Goal: Information Seeking & Learning: Learn about a topic

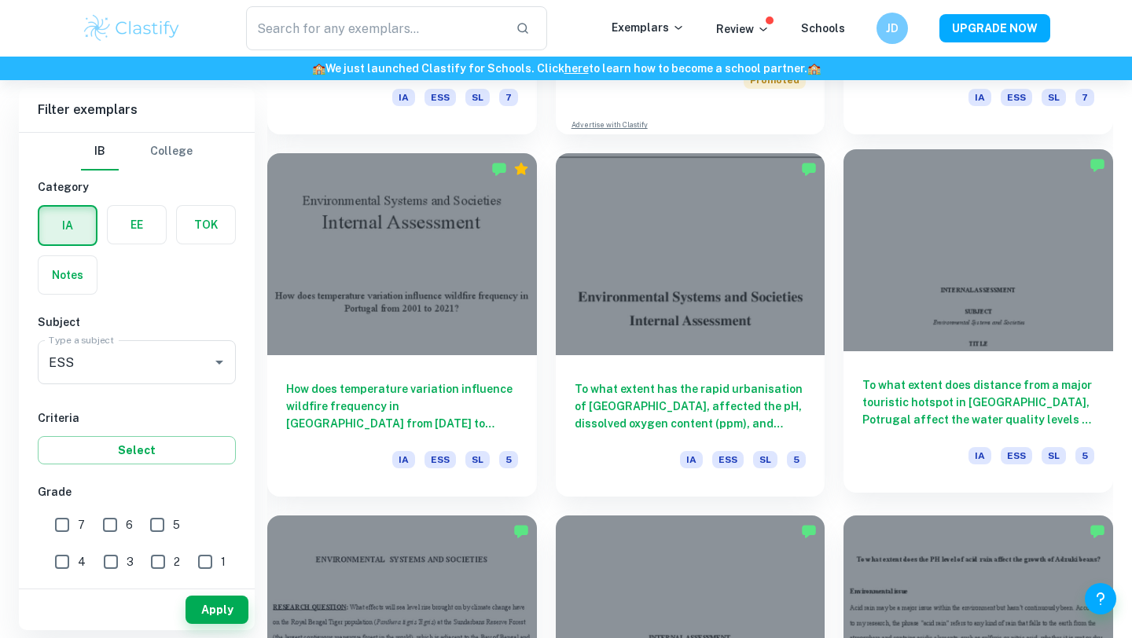
scroll to position [3339, 0]
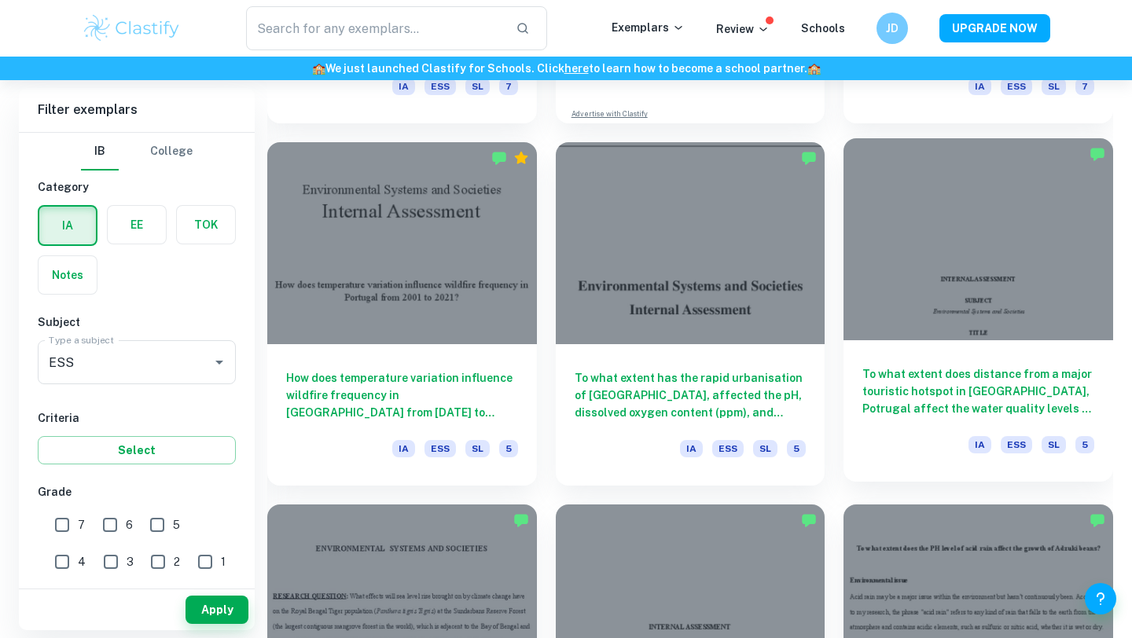
click at [1044, 300] on div at bounding box center [979, 239] width 270 height 202
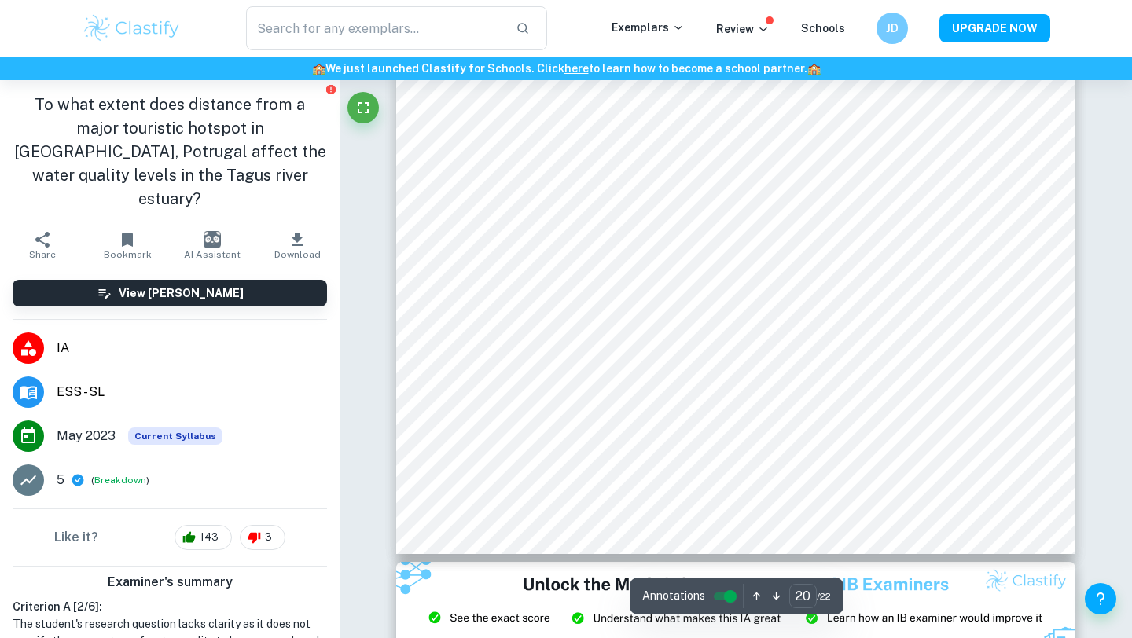
scroll to position [19282, 0]
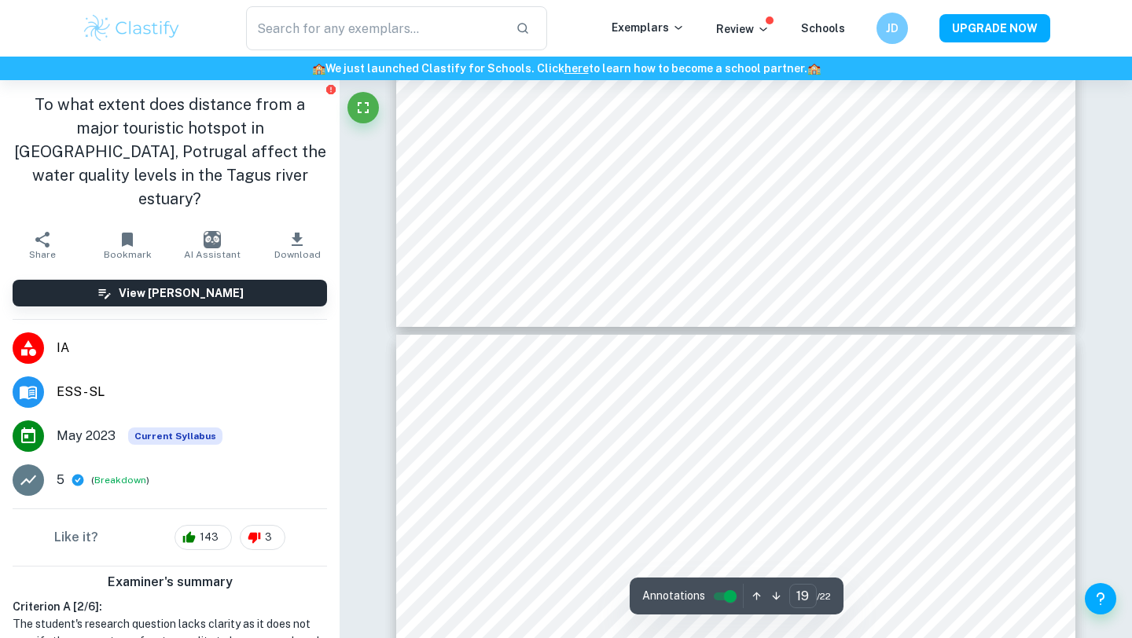
type input "20"
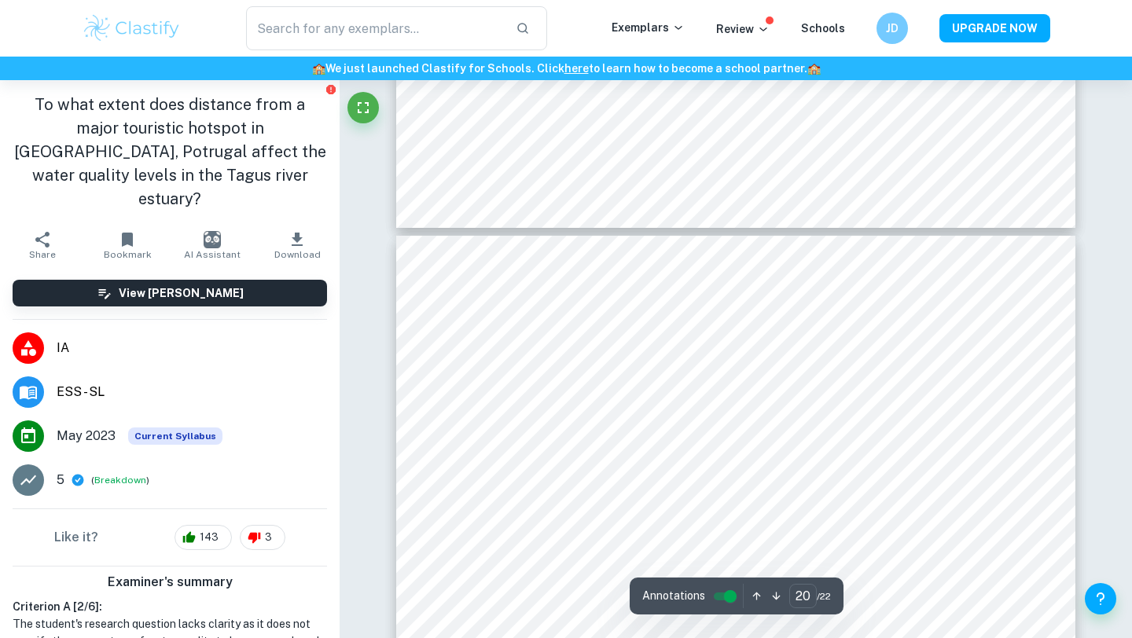
scroll to position [18706, 0]
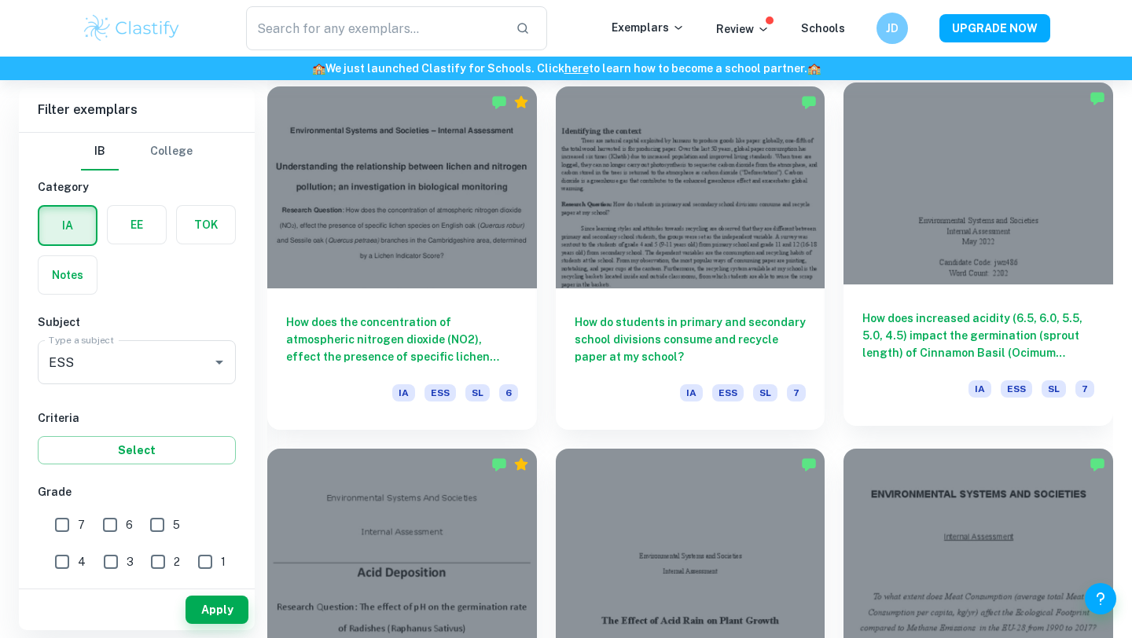
scroll to position [5215, 0]
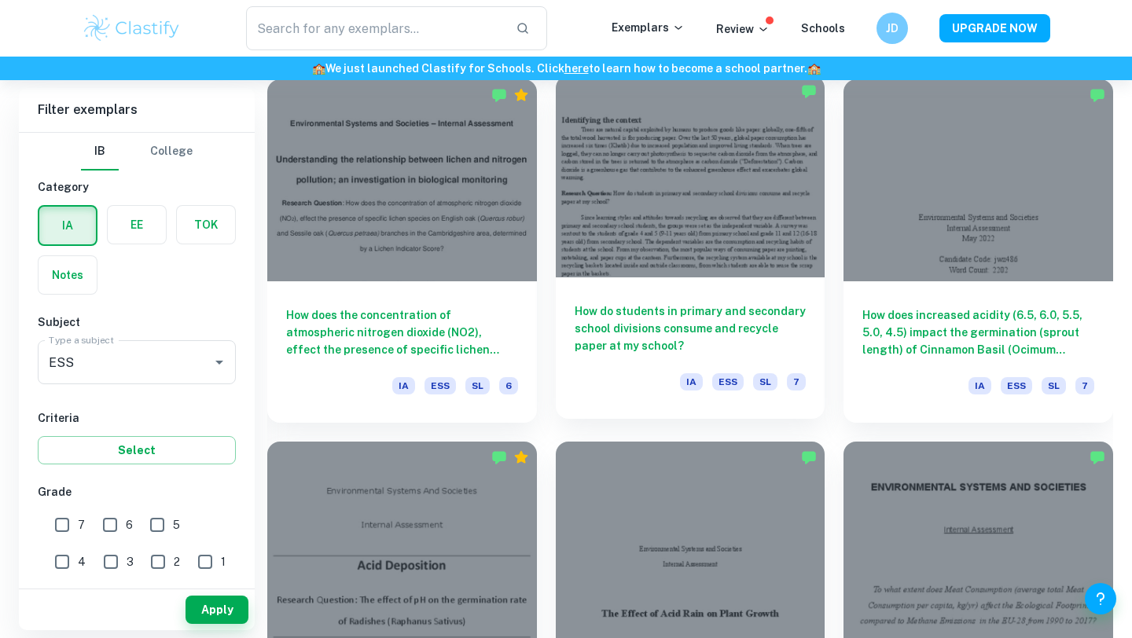
click at [749, 250] on div at bounding box center [691, 176] width 270 height 202
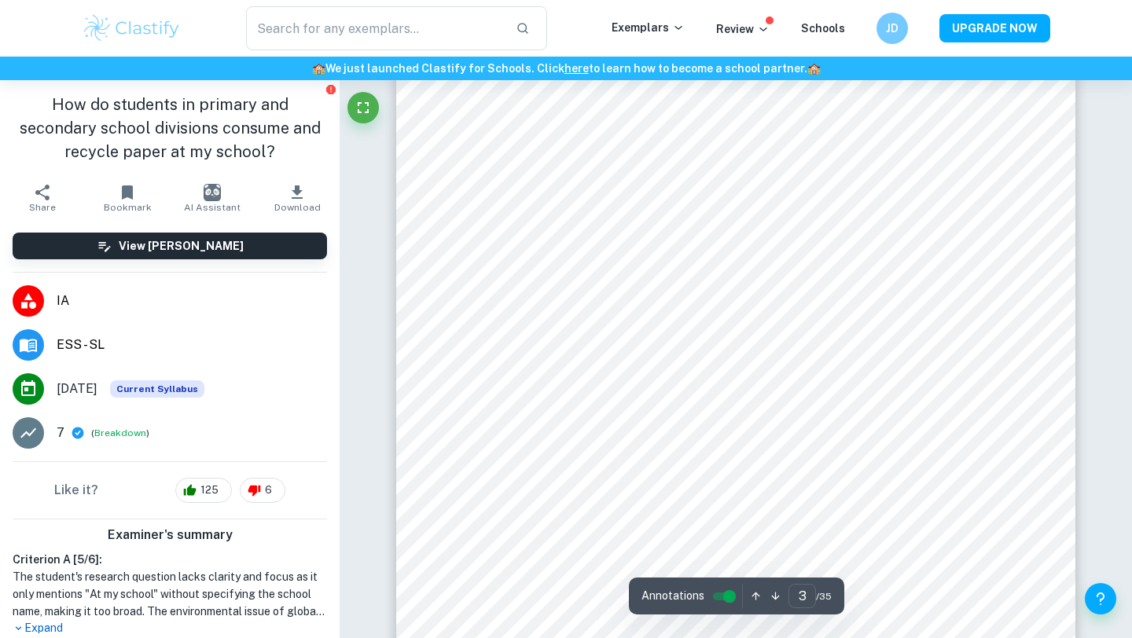
scroll to position [2238, 0]
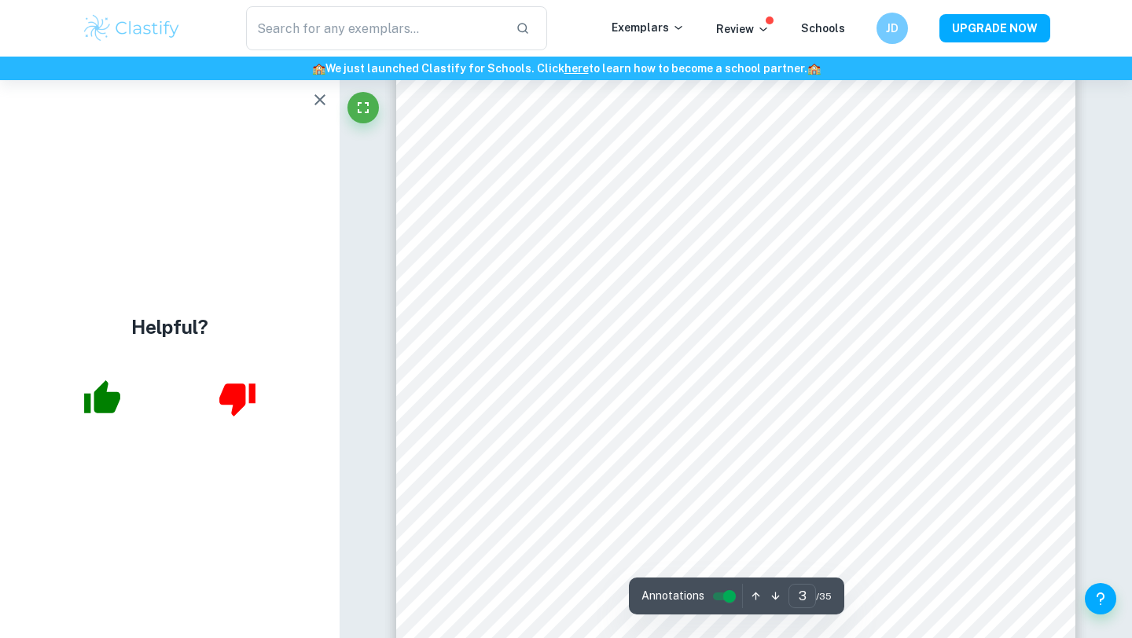
click at [326, 110] on button "button" at bounding box center [319, 99] width 31 height 31
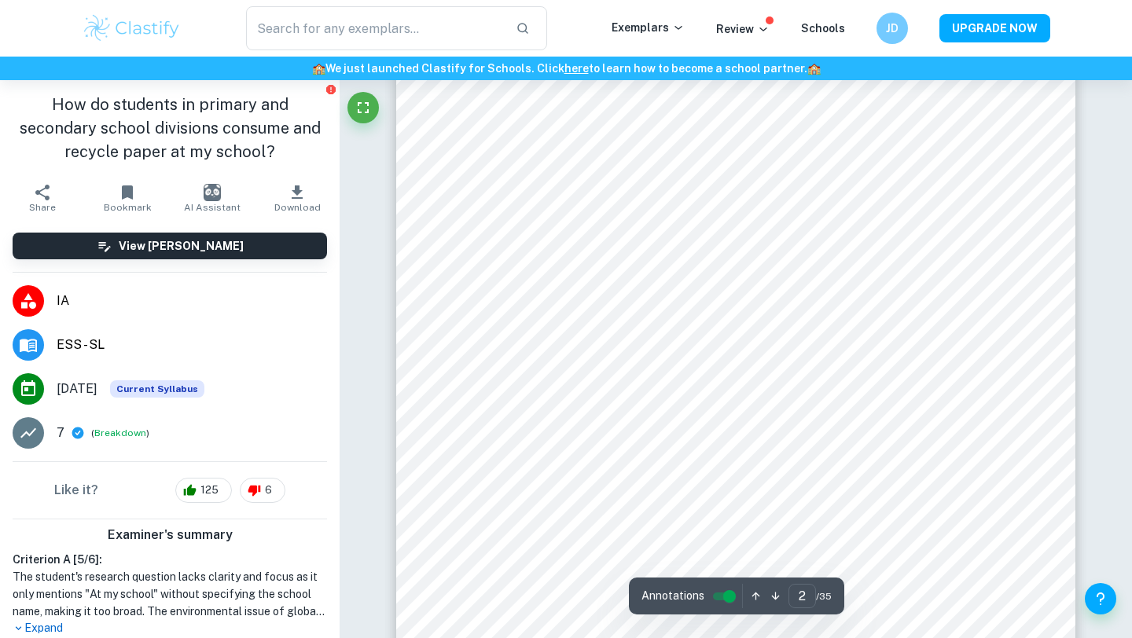
scroll to position [740, 0]
type input "1"
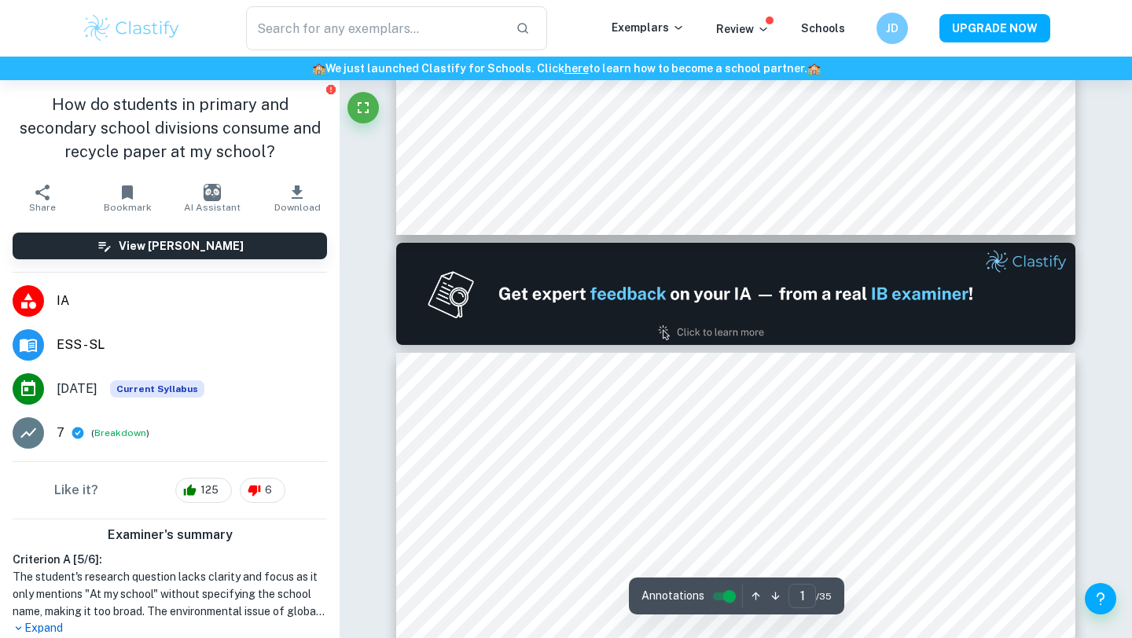
scroll to position [0, 0]
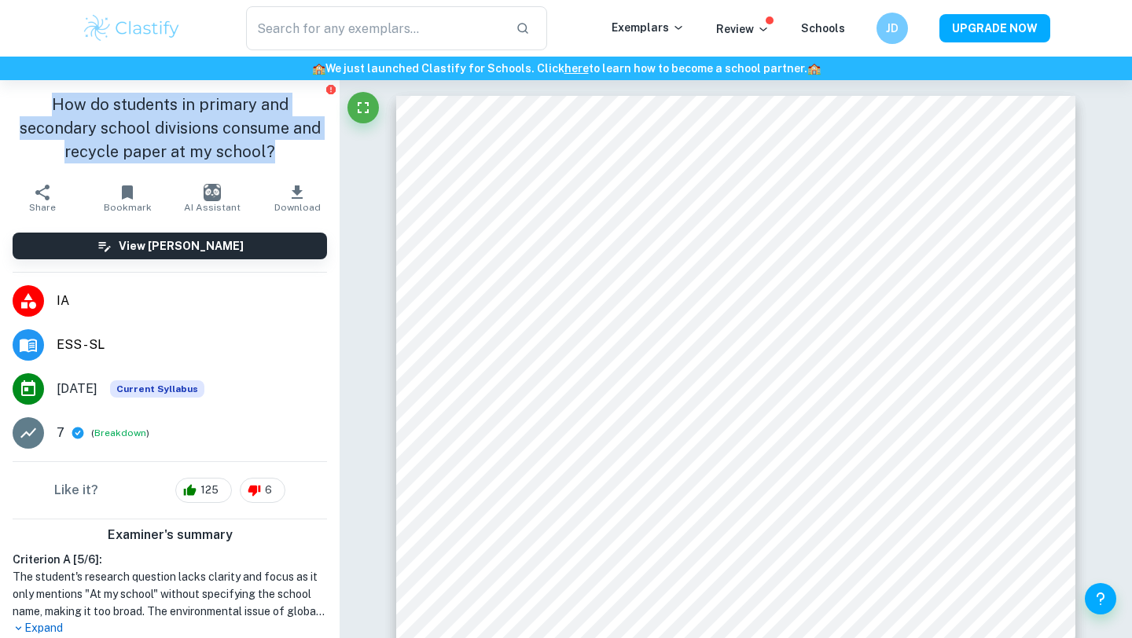
drag, startPoint x: 9, startPoint y: 96, endPoint x: 258, endPoint y: 153, distance: 254.8
click at [258, 153] on div "How do students in primary and secondary school divisions consume and recycle p…" at bounding box center [170, 128] width 340 height 96
copy h1 "How do students in primary and secondary school divisions consume and recycle p…"
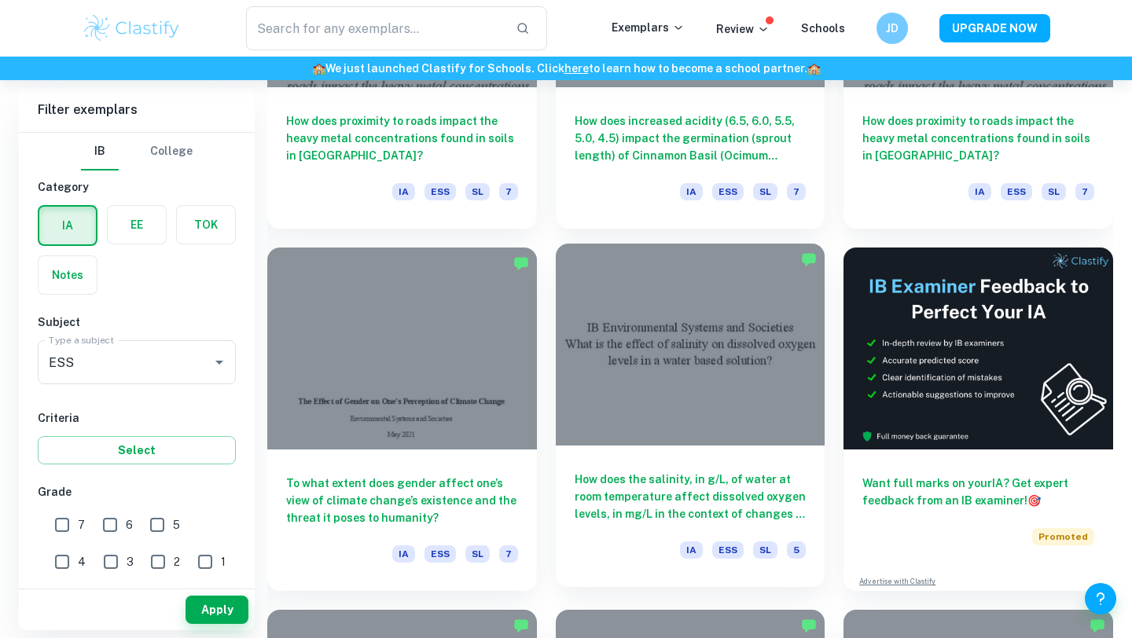
scroll to position [6134, 0]
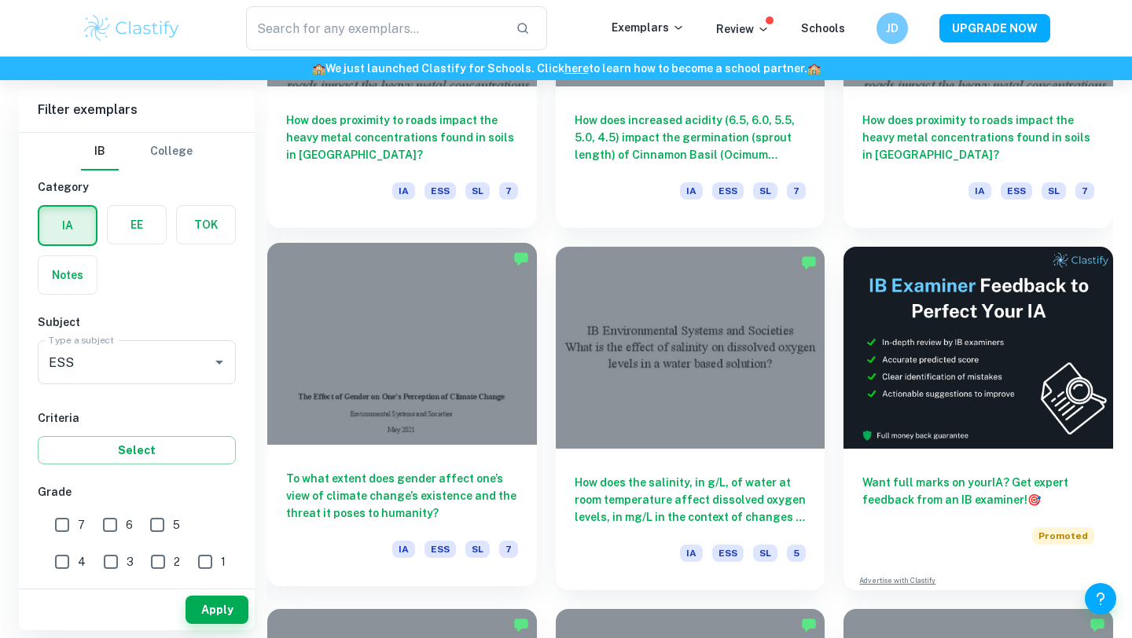
click at [451, 368] on div at bounding box center [402, 344] width 270 height 202
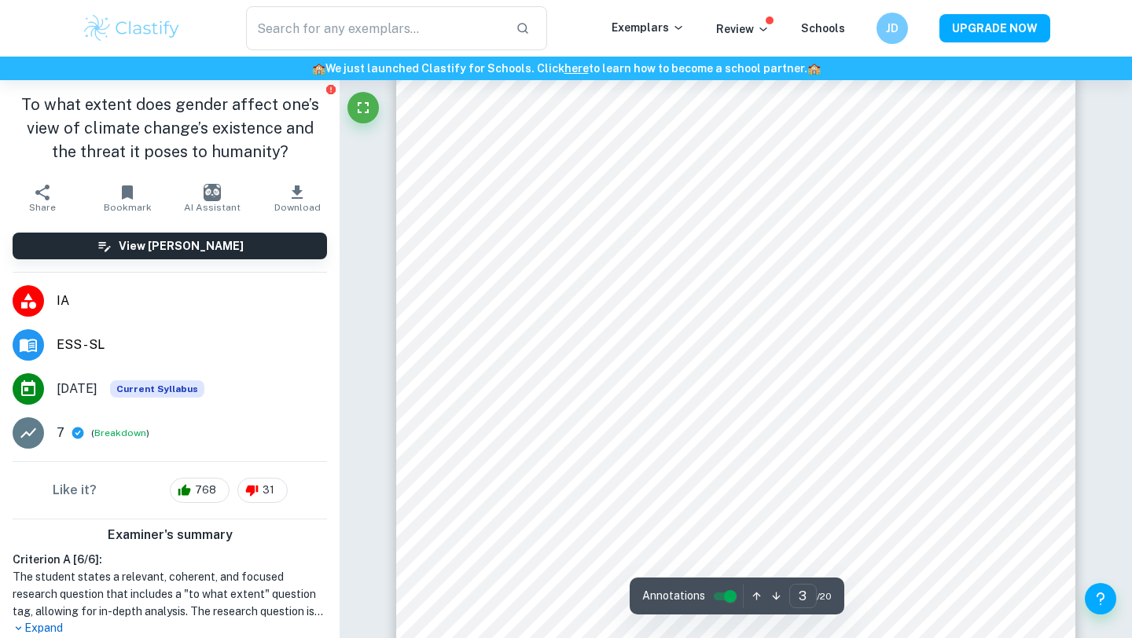
scroll to position [2363, 0]
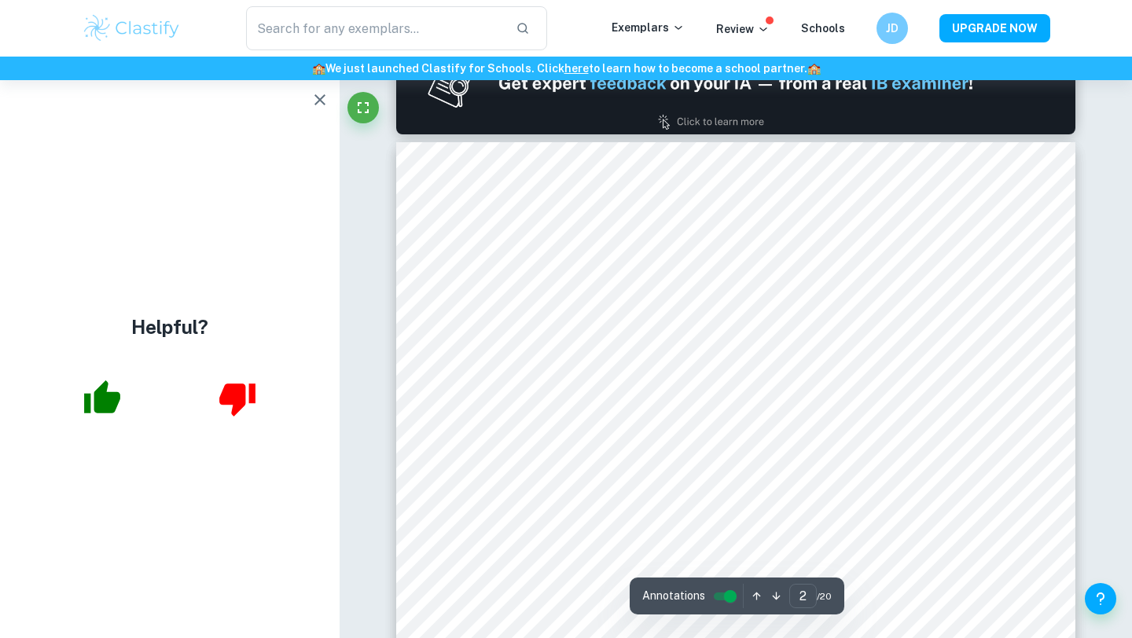
type input "1"
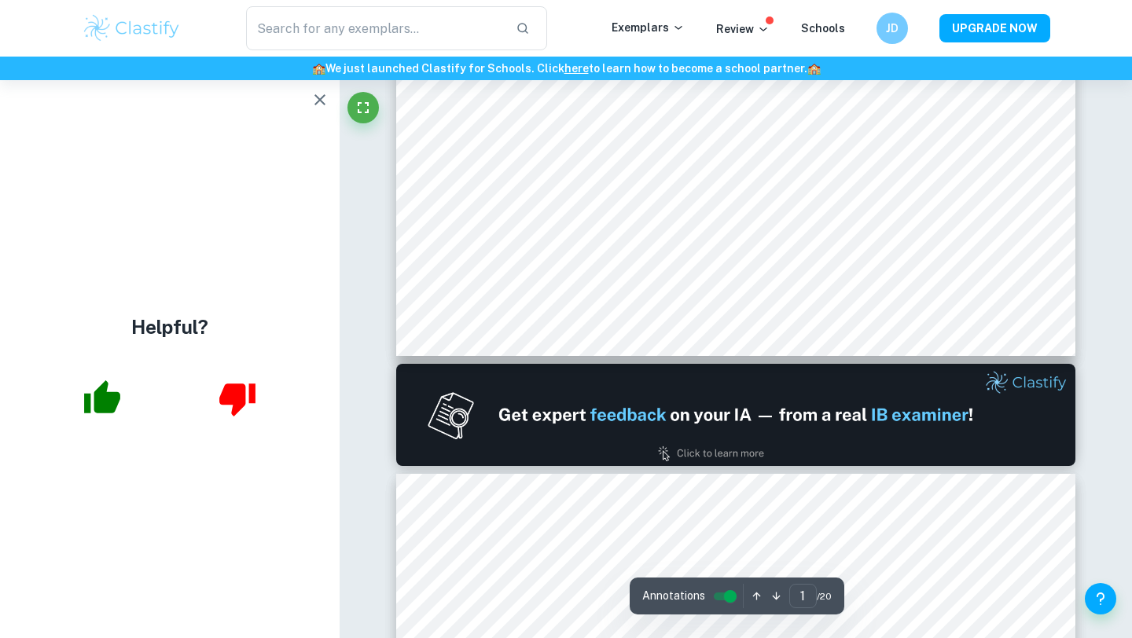
scroll to position [763, 0]
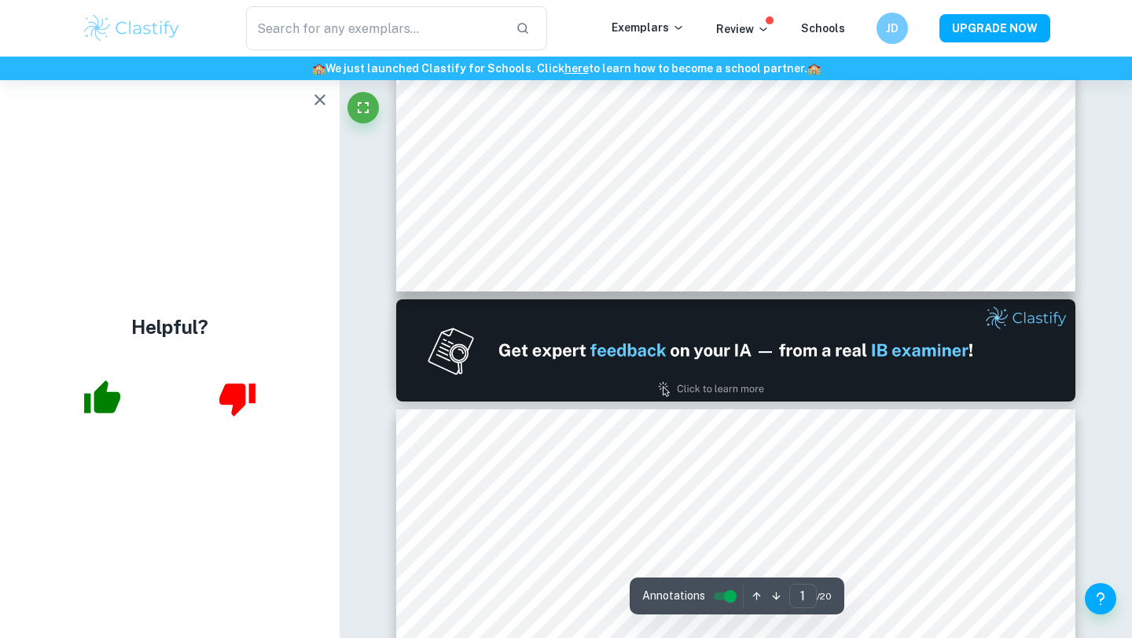
click at [319, 103] on icon "button" at bounding box center [320, 99] width 19 height 19
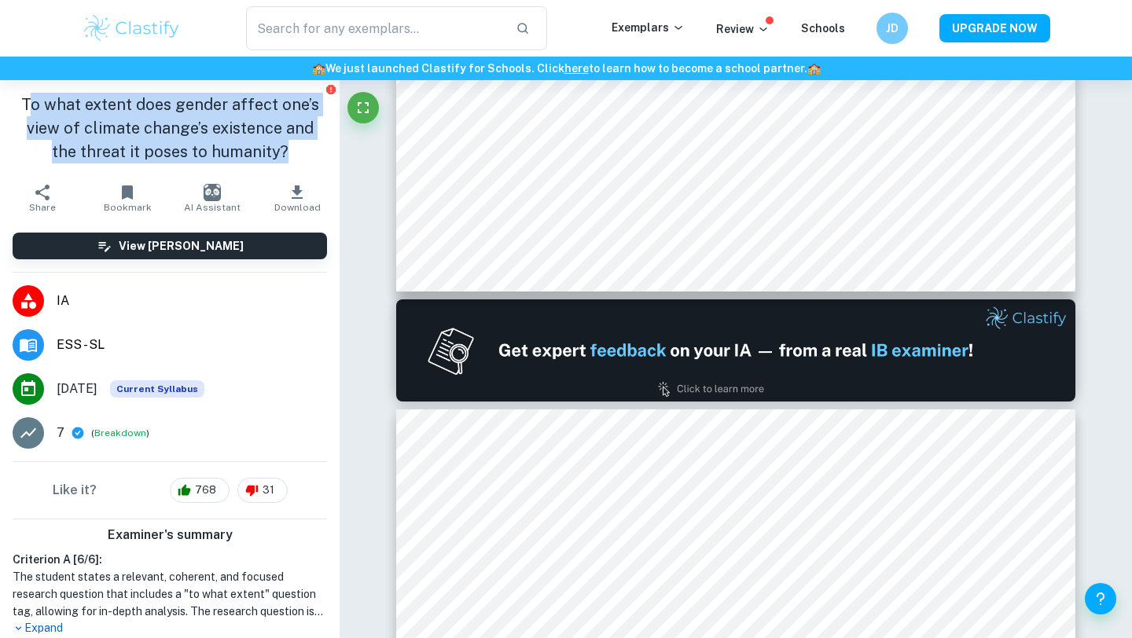
drag, startPoint x: 32, startPoint y: 106, endPoint x: 275, endPoint y: 142, distance: 245.6
click at [274, 142] on h1 "To what extent does gender affect one’s view of climate change’s existence and …" at bounding box center [170, 128] width 315 height 71
click at [275, 142] on h1 "To what extent does gender affect one’s view of climate change’s existence and …" at bounding box center [170, 128] width 315 height 71
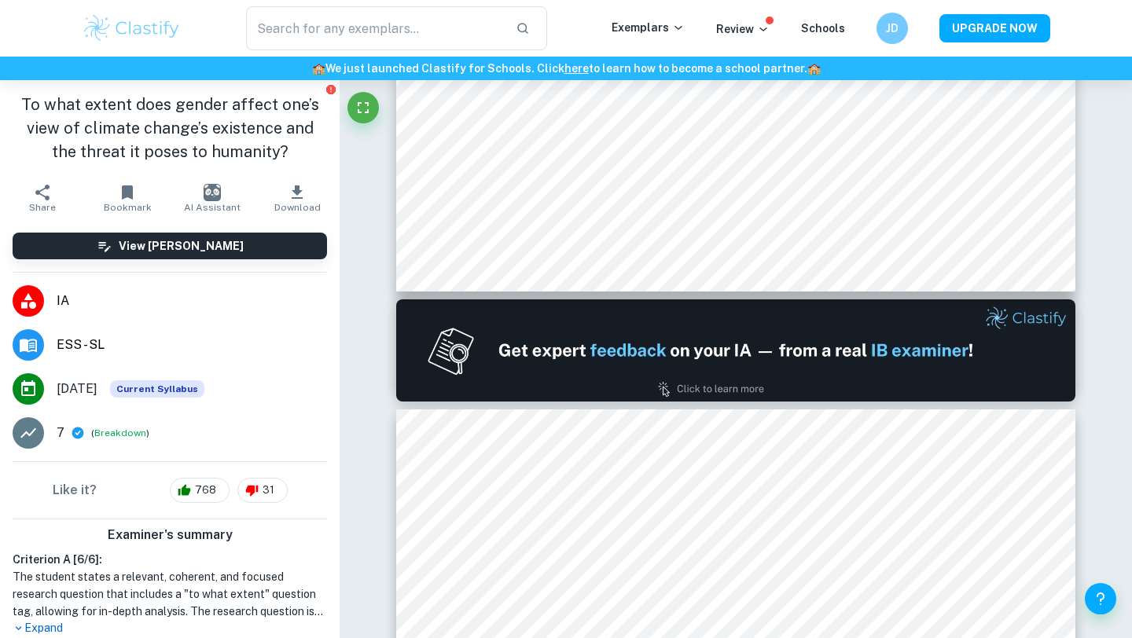
click at [275, 142] on h1 "To what extent does gender affect one’s view of climate change’s existence and …" at bounding box center [170, 128] width 315 height 71
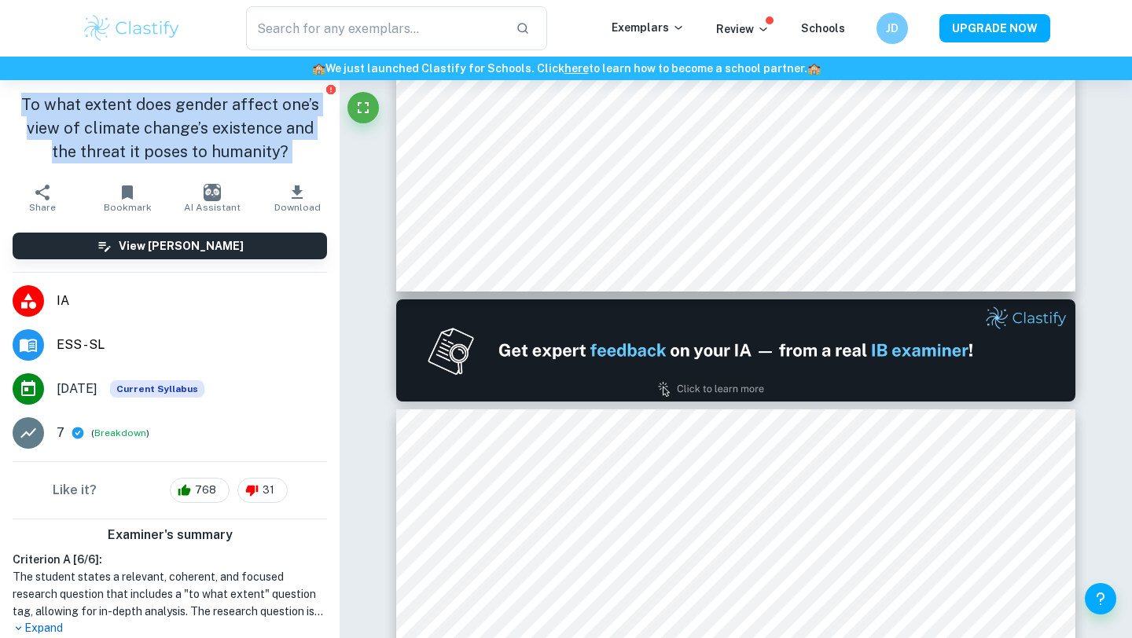
click at [275, 142] on h1 "To what extent does gender affect one’s view of climate change’s existence and …" at bounding box center [170, 128] width 315 height 71
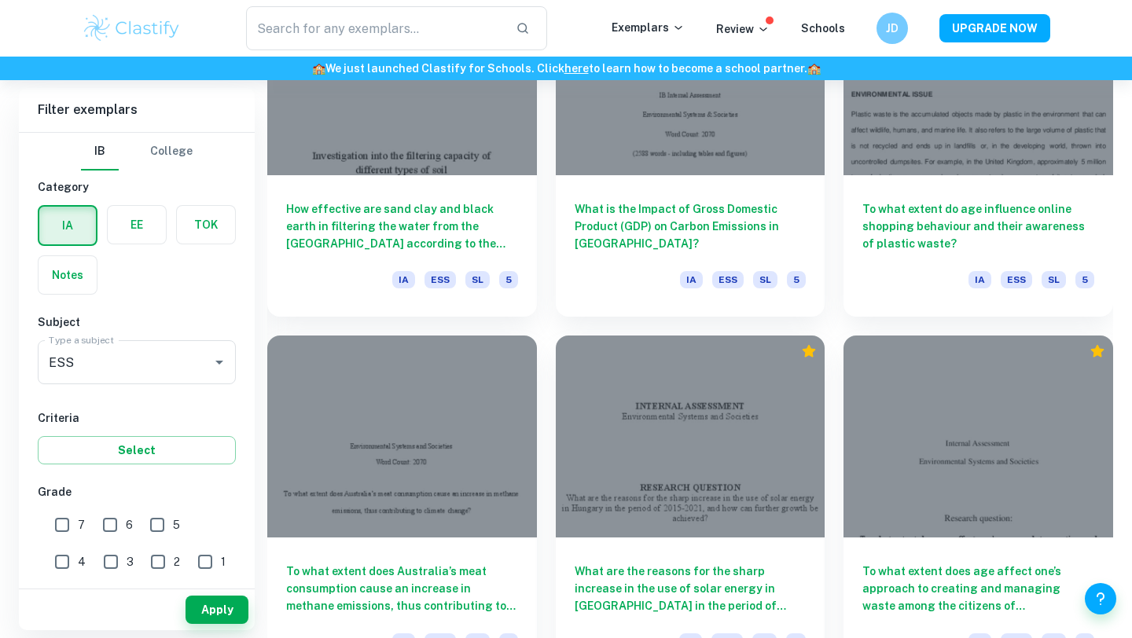
scroll to position [11122, 0]
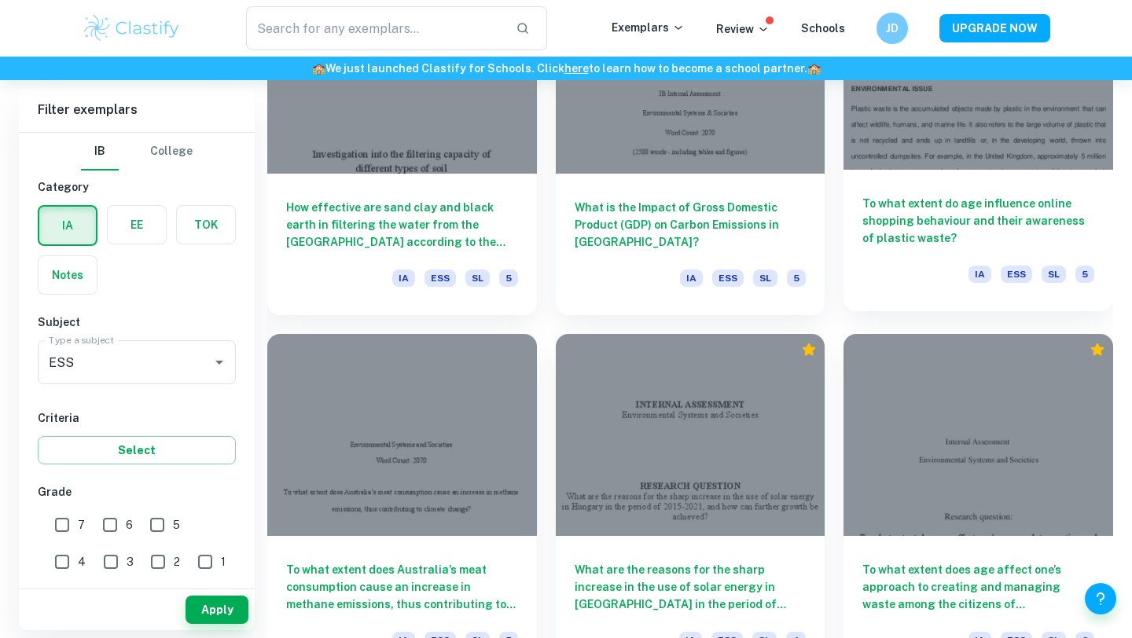
click at [874, 206] on h6 "To what extent do age influence online shopping behaviour and their awareness o…" at bounding box center [979, 221] width 232 height 52
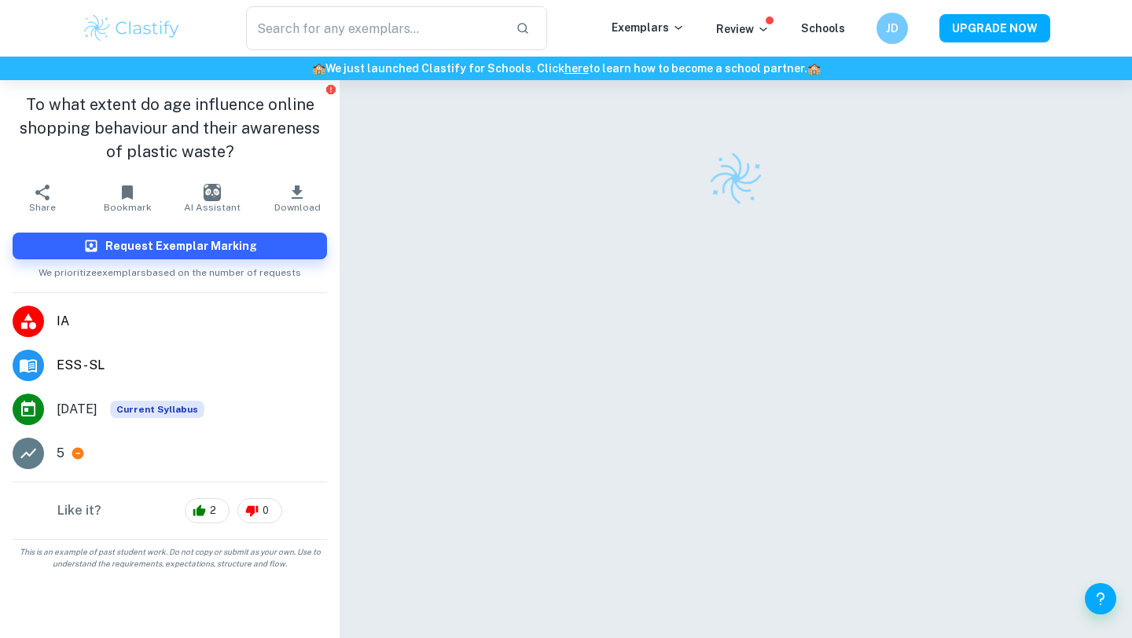
click at [182, 128] on h1 "To what extent do age influence online shopping behaviour and their awareness o…" at bounding box center [170, 128] width 315 height 71
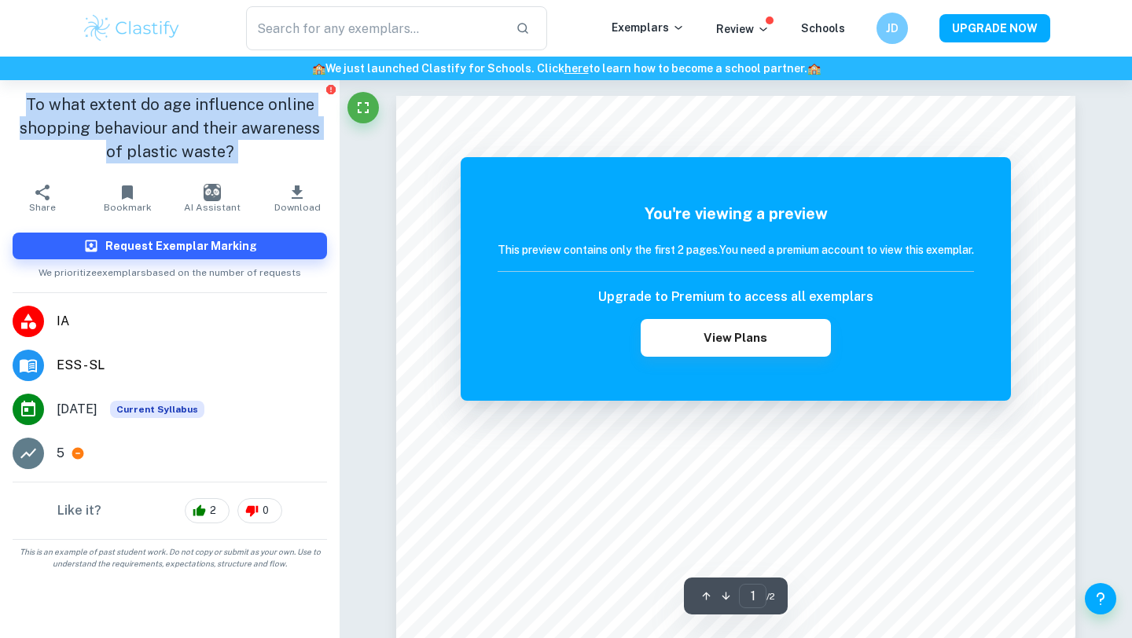
click at [156, 116] on h1 "To what extent do age influence online shopping behaviour and their awareness o…" at bounding box center [170, 128] width 315 height 71
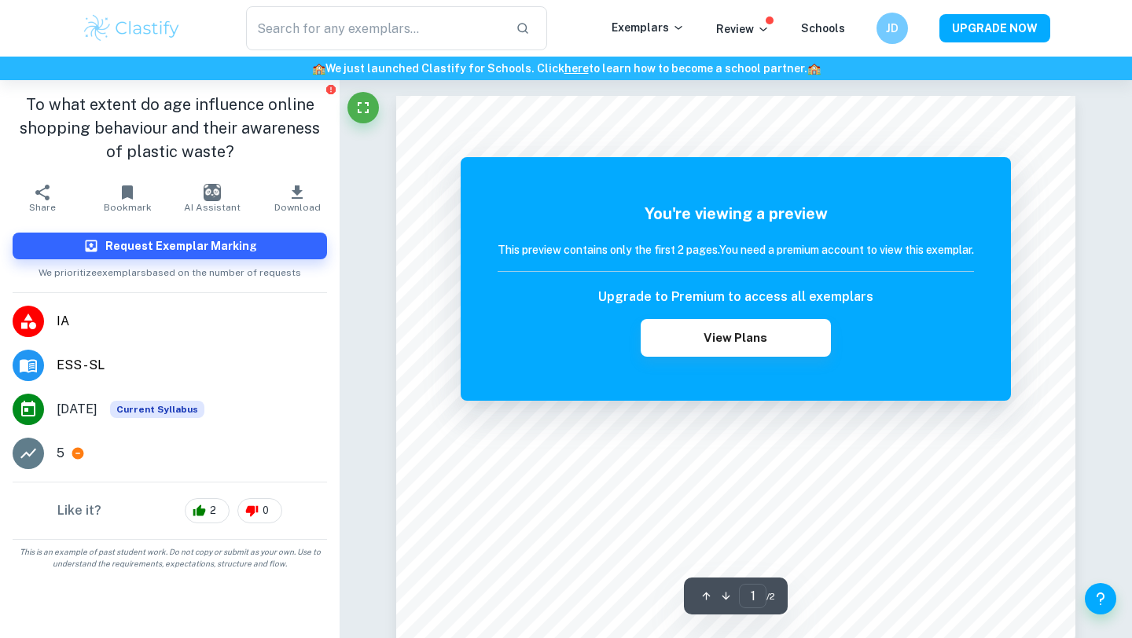
click at [153, 116] on h1 "To what extent do age influence online shopping behaviour and their awareness o…" at bounding box center [170, 128] width 315 height 71
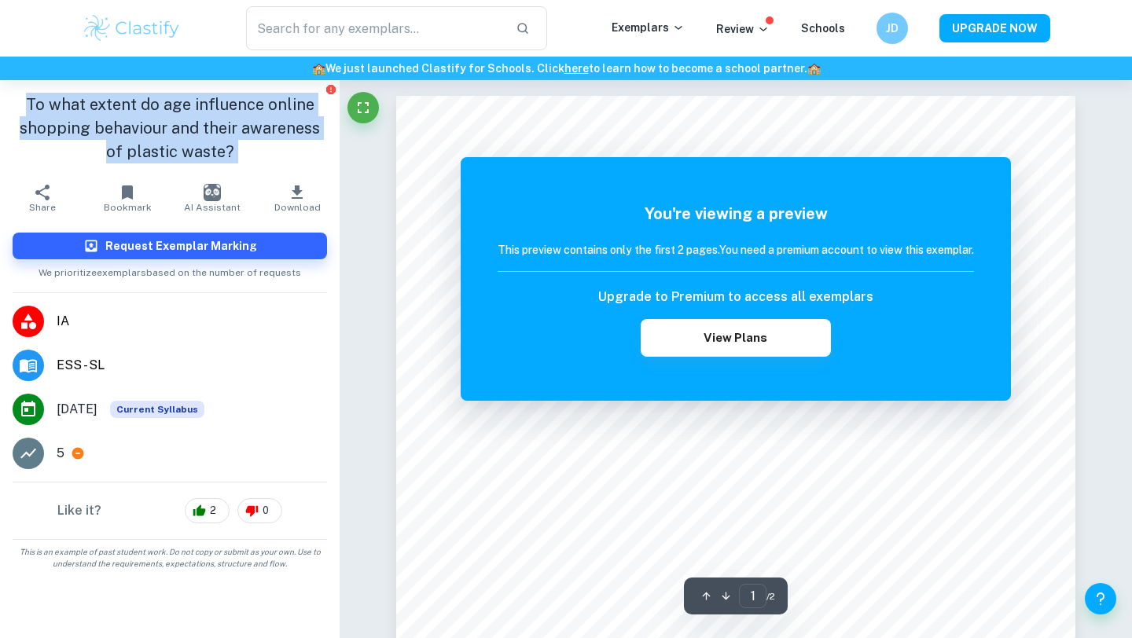
copy aside "To what extent do age influence online shopping behaviour and their awareness o…"
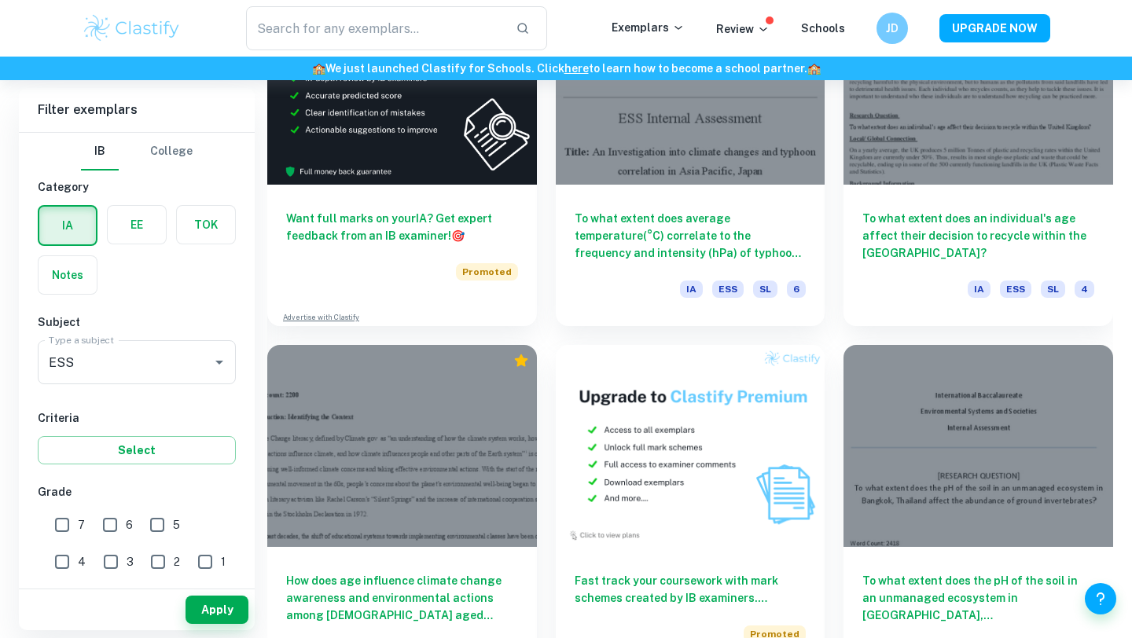
scroll to position [14382, 0]
